Goal: Task Accomplishment & Management: Complete application form

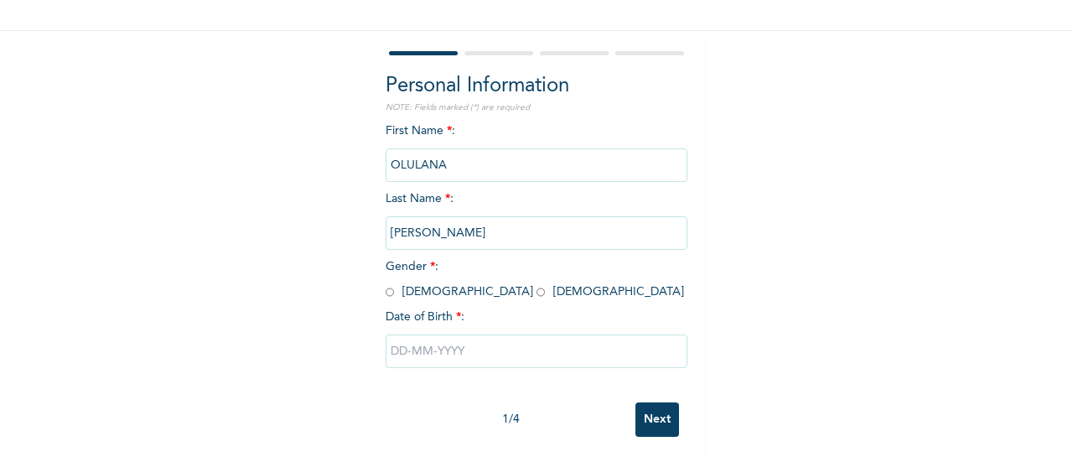
scroll to position [122, 0]
click at [387, 284] on input "radio" at bounding box center [390, 292] width 8 height 16
radio input "true"
click at [436, 350] on input "text" at bounding box center [537, 352] width 302 height 34
select select "8"
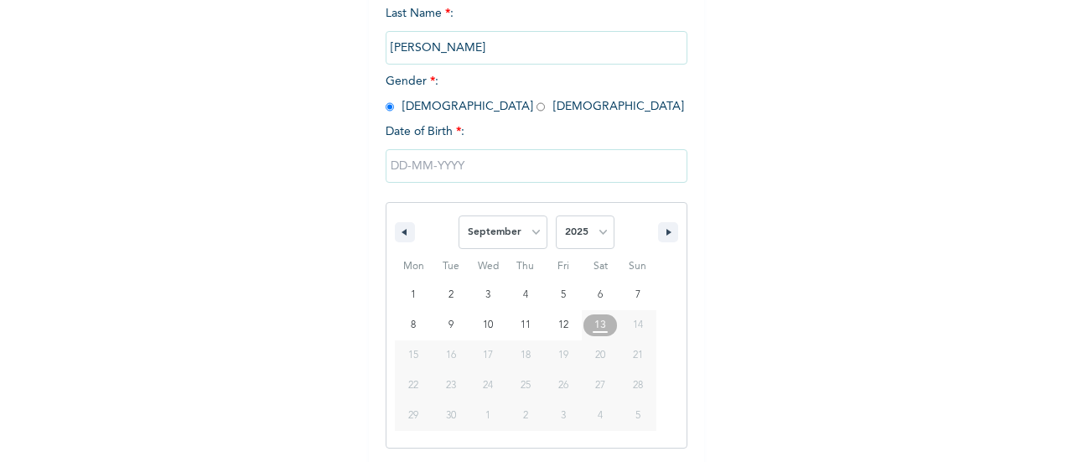
scroll to position [301, 0]
click at [590, 233] on select "2025 2024 2023 2022 2021 2020 2019 2018 2017 2016 2015 2014 2013 2012 2011 2010…" at bounding box center [585, 232] width 59 height 34
select select "1999"
click at [556, 216] on select "2025 2024 2023 2022 2021 2020 2019 2018 2017 2016 2015 2014 2013 2012 2011 2010…" at bounding box center [585, 232] width 59 height 34
click at [490, 231] on select "January February March April May June July August September October November De…" at bounding box center [503, 232] width 89 height 34
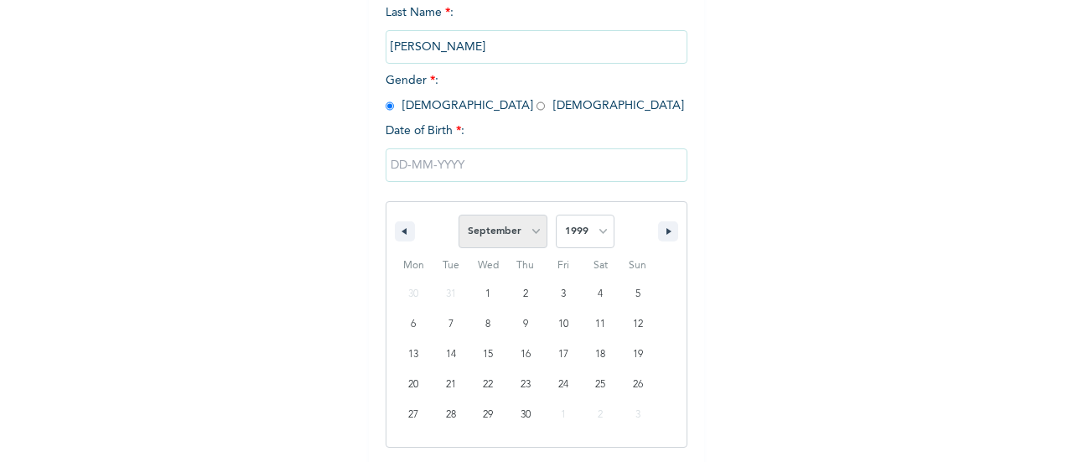
select select "7"
click at [459, 216] on select "January February March April May June July August September October November De…" at bounding box center [503, 232] width 89 height 34
type input "[DATE]"
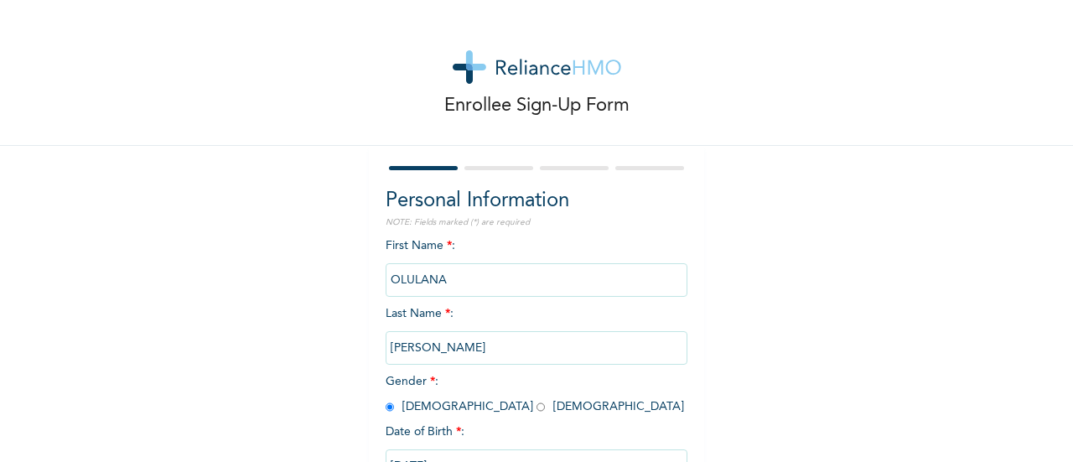
scroll to position [129, 0]
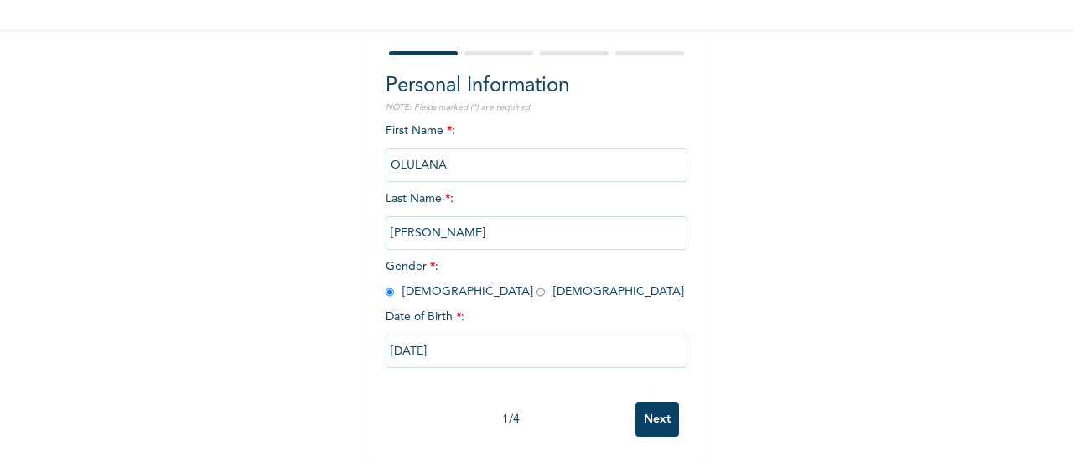
click at [666, 420] on input "Next" at bounding box center [658, 420] width 44 height 34
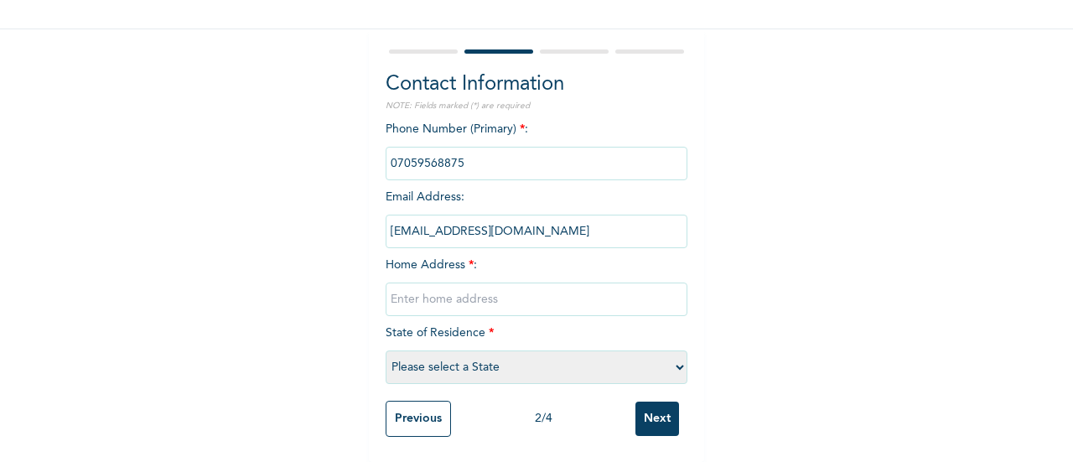
click at [478, 283] on input "text" at bounding box center [537, 300] width 302 height 34
type input "Blk 7 flat 1, [PERSON_NAME] estate,"
click at [520, 354] on select "Please select a State [PERSON_NAME] (FCT) [PERSON_NAME] Ibom [GEOGRAPHIC_DATA] …" at bounding box center [537, 368] width 302 height 34
select select "25"
click at [386, 351] on select "Please select a State [PERSON_NAME] (FCT) [PERSON_NAME] Ibom [GEOGRAPHIC_DATA] …" at bounding box center [537, 368] width 302 height 34
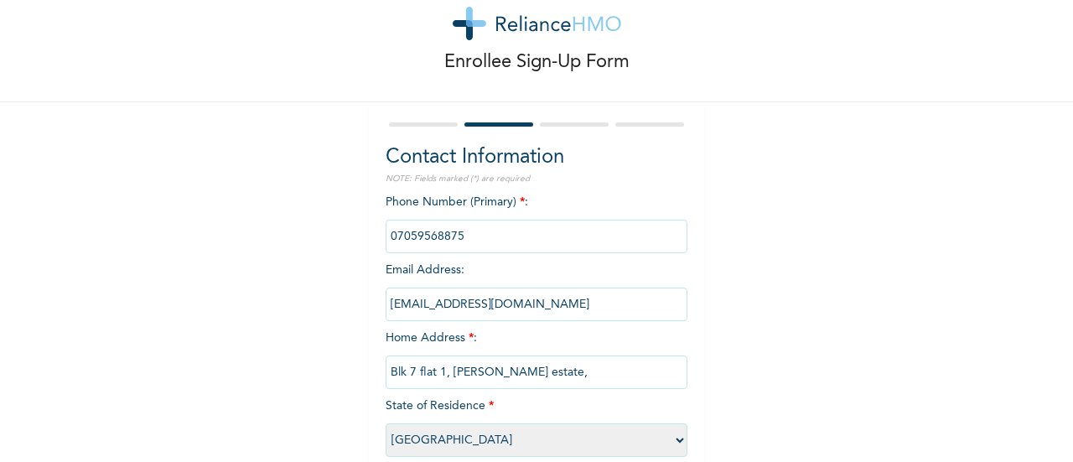
scroll to position [131, 0]
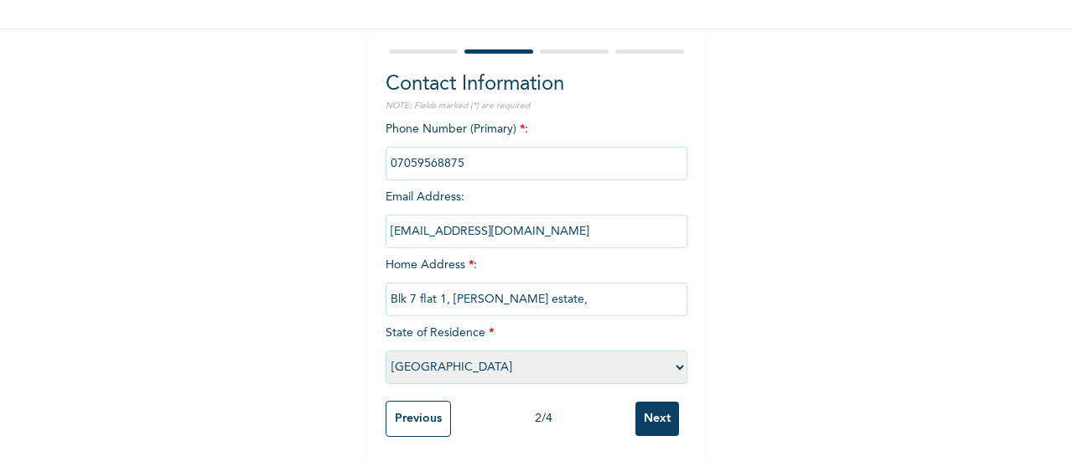
click at [226, 257] on div "Enrollee Sign-Up Form Contact Information NOTE: Fields marked (*) are required …" at bounding box center [536, 172] width 1073 height 579
click at [658, 402] on input "Next" at bounding box center [658, 419] width 44 height 34
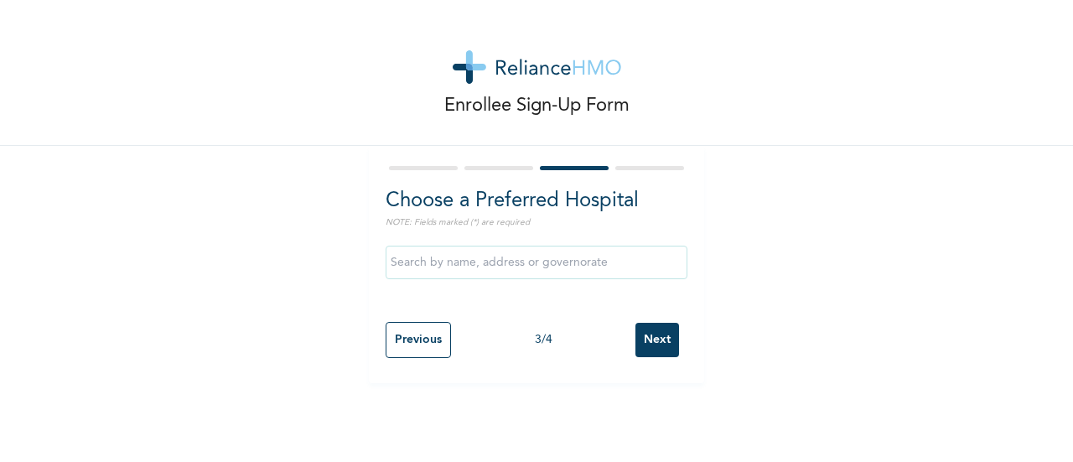
scroll to position [0, 0]
click at [570, 257] on input "text" at bounding box center [537, 263] width 302 height 34
click at [505, 164] on div at bounding box center [537, 168] width 302 height 11
click at [402, 355] on input "Previous" at bounding box center [418, 340] width 65 height 36
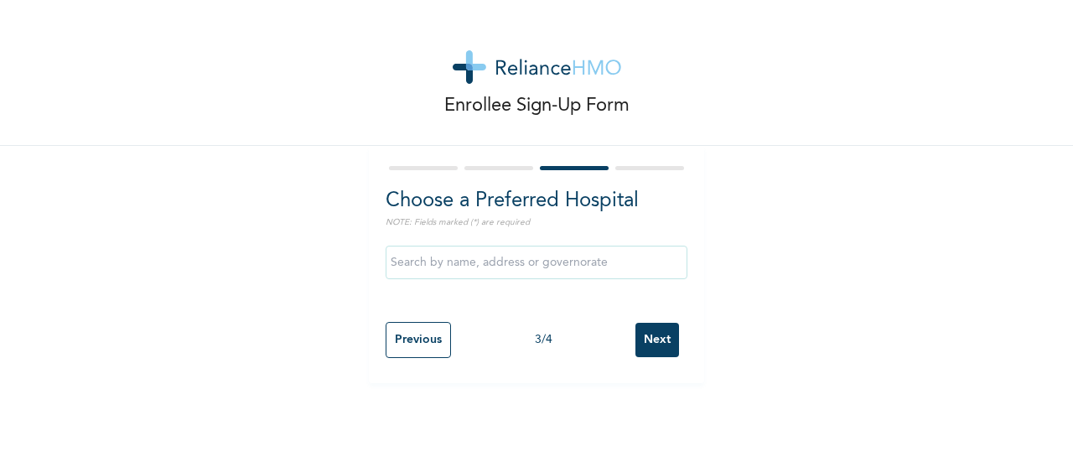
select select "25"
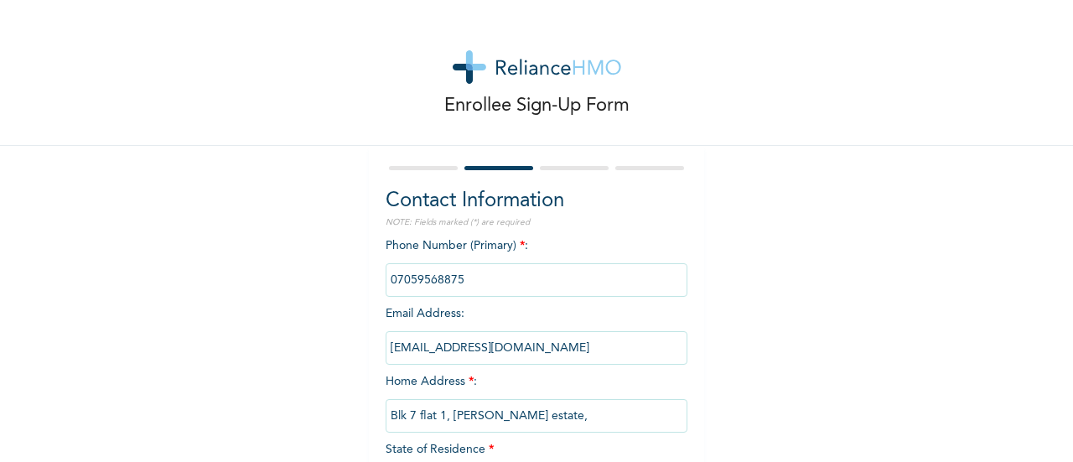
scroll to position [131, 0]
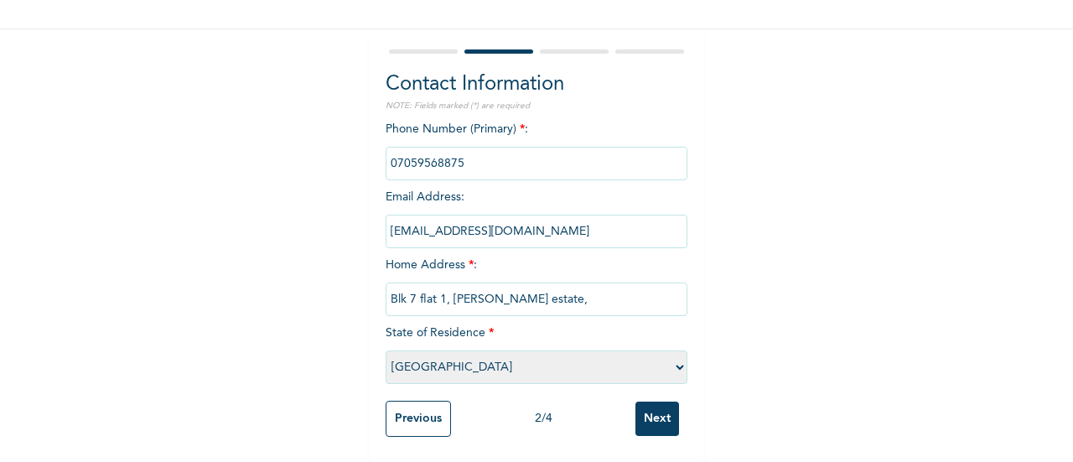
click at [540, 284] on input "Blk 7 flat 1, [PERSON_NAME] estate," at bounding box center [537, 300] width 302 height 34
click at [546, 283] on input "text" at bounding box center [537, 300] width 302 height 34
type input "OMOLE PHASE 1"
click at [645, 419] on input "Next" at bounding box center [658, 419] width 44 height 34
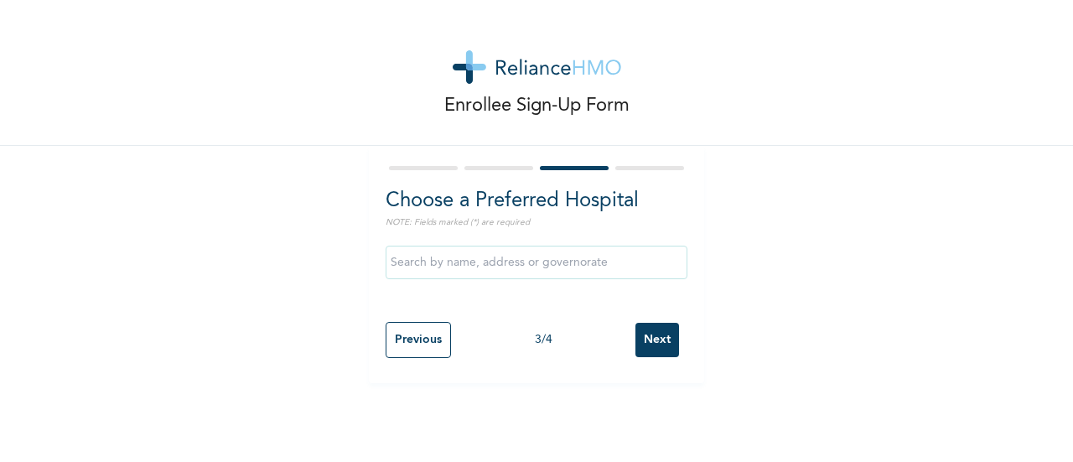
scroll to position [0, 0]
click at [616, 252] on input "text" at bounding box center [537, 263] width 302 height 34
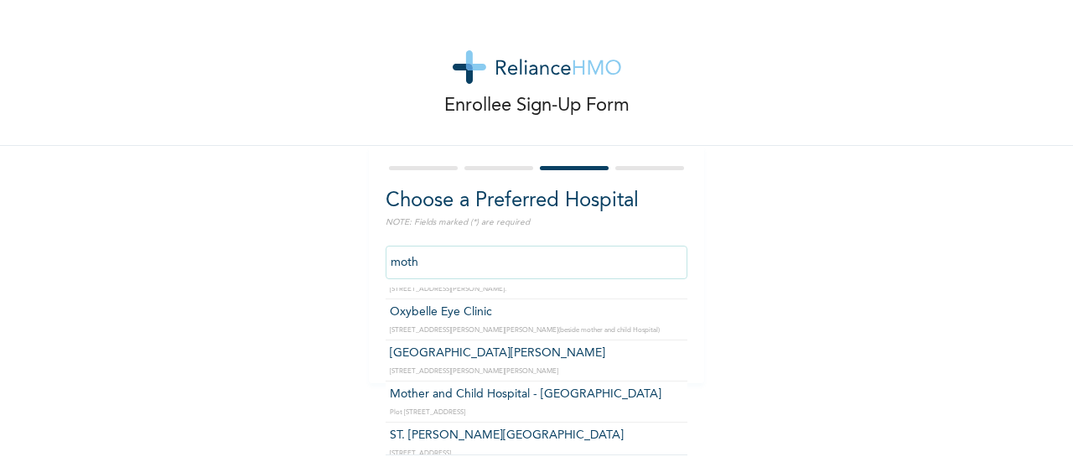
scroll to position [118, 0]
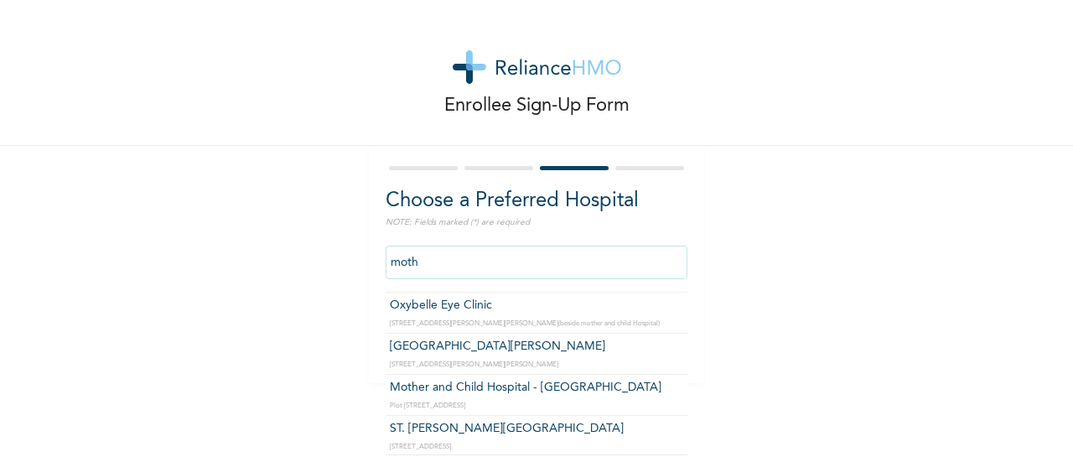
type input "Mother and Child Hospital - [GEOGRAPHIC_DATA]"
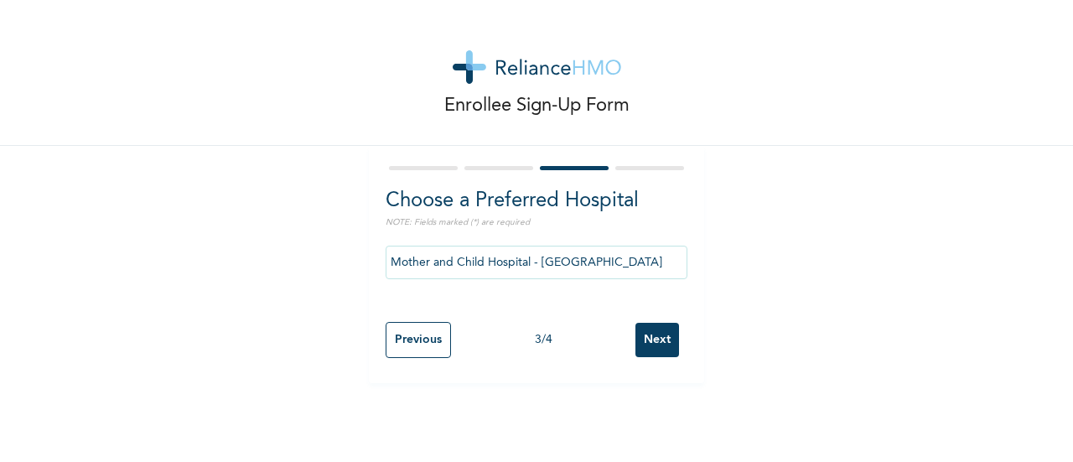
click at [654, 340] on input "Next" at bounding box center [658, 340] width 44 height 34
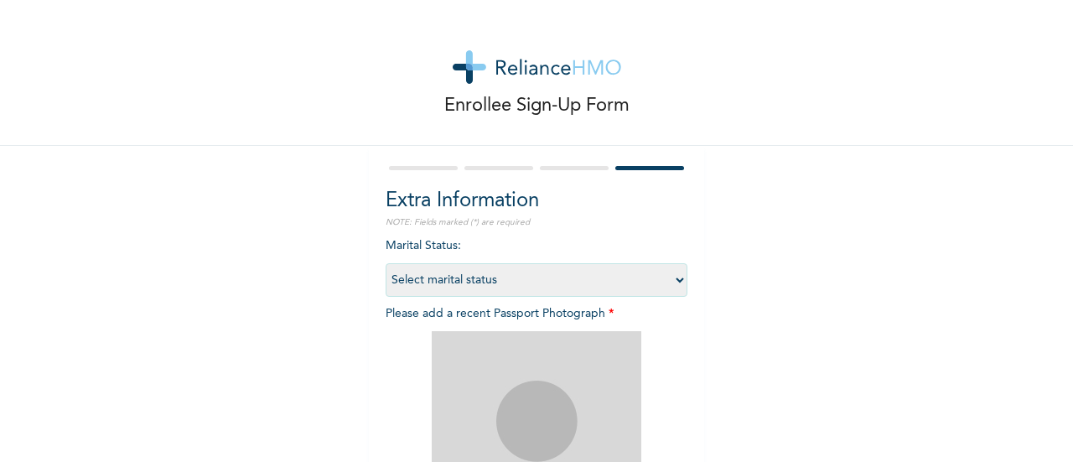
click at [538, 281] on select "Select marital status [DEMOGRAPHIC_DATA] Married [DEMOGRAPHIC_DATA] Widow/[DEMO…" at bounding box center [537, 280] width 302 height 34
select select "1"
click at [386, 263] on select "Select marital status [DEMOGRAPHIC_DATA] Married [DEMOGRAPHIC_DATA] Widow/[DEMO…" at bounding box center [537, 280] width 302 height 34
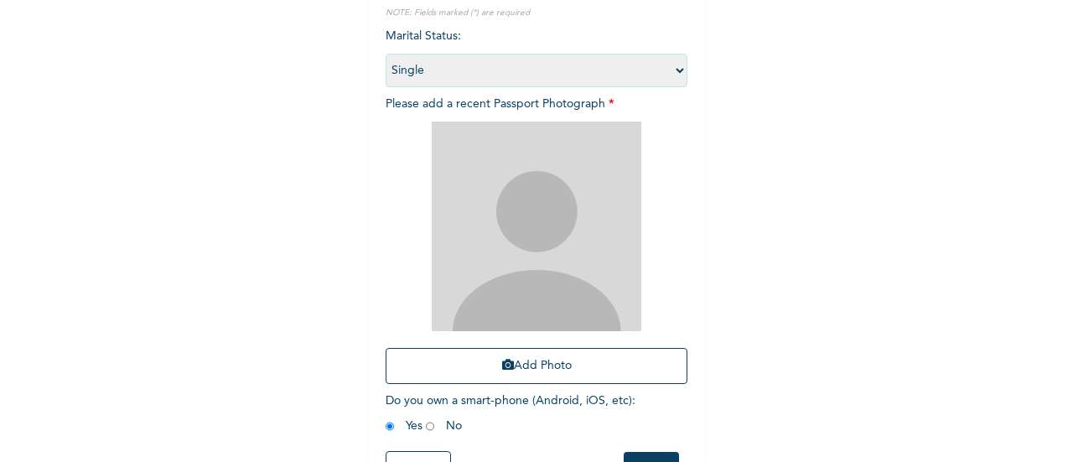
scroll to position [210, 0]
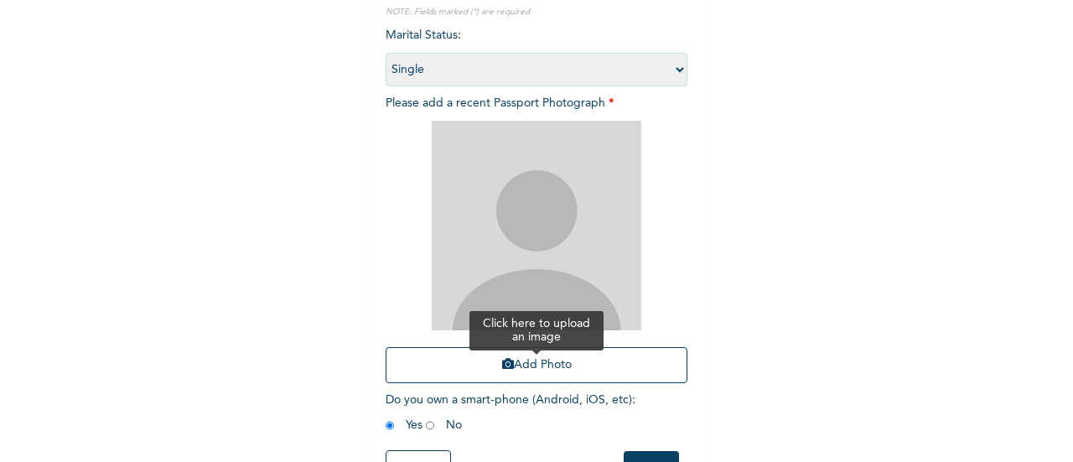
click at [525, 349] on button "Add Photo" at bounding box center [537, 365] width 302 height 36
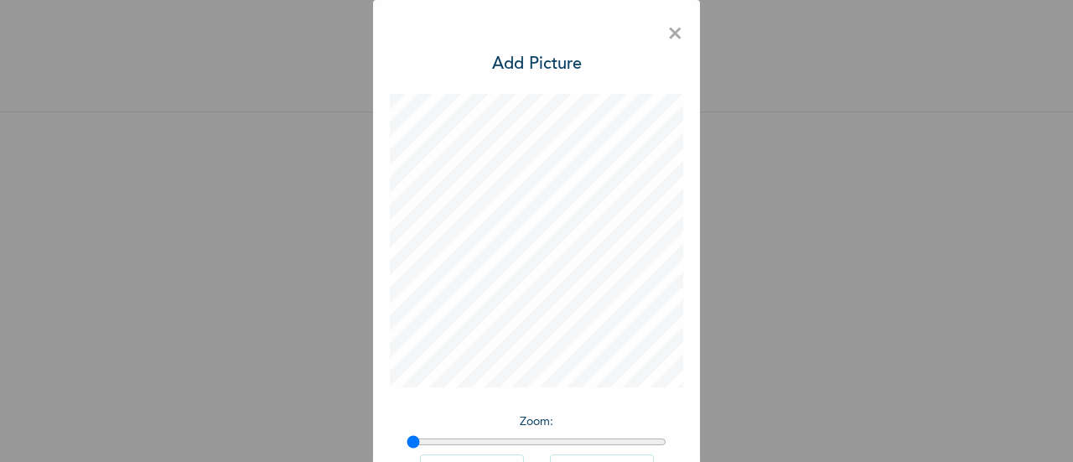
scroll to position [122, 0]
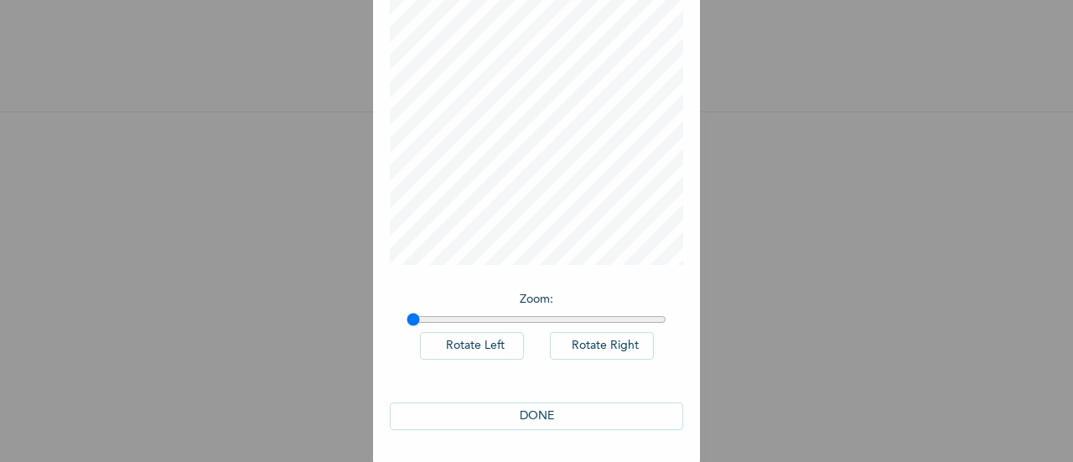
click at [547, 410] on button "DONE" at bounding box center [537, 417] width 294 height 28
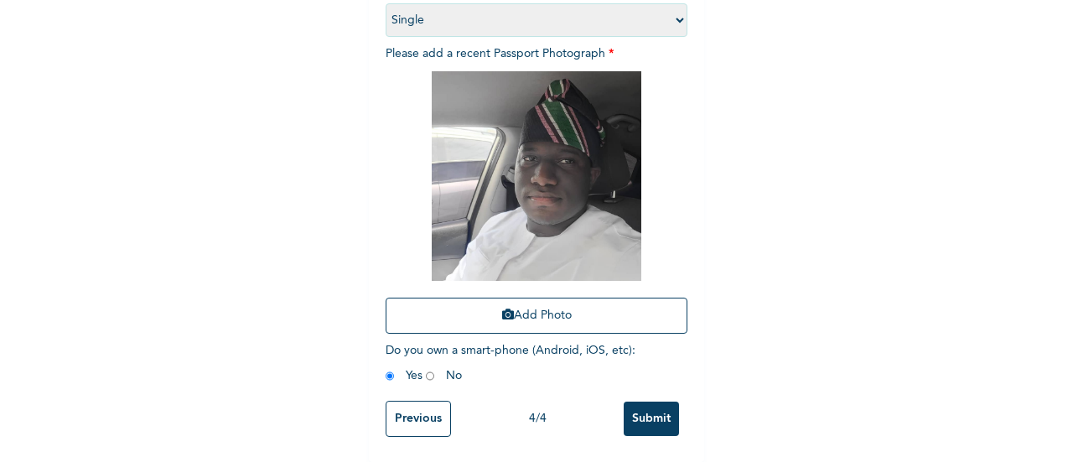
scroll to position [273, 0]
click at [646, 402] on input "Submit" at bounding box center [651, 419] width 55 height 34
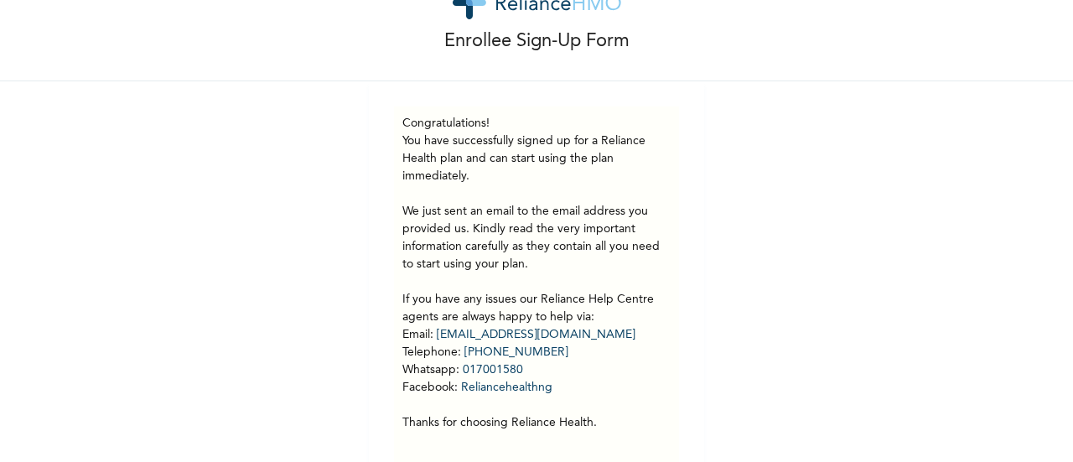
scroll to position [65, 0]
